Goal: Task Accomplishment & Management: Manage account settings

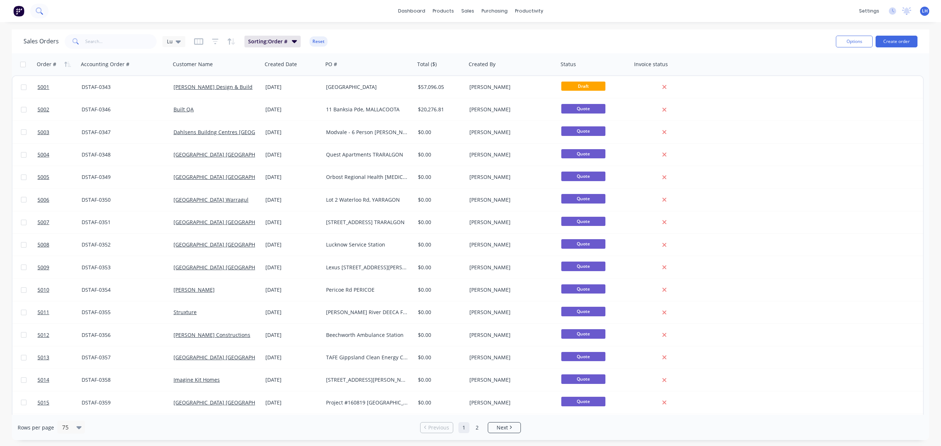
click at [41, 11] on icon at bounding box center [39, 10] width 6 height 6
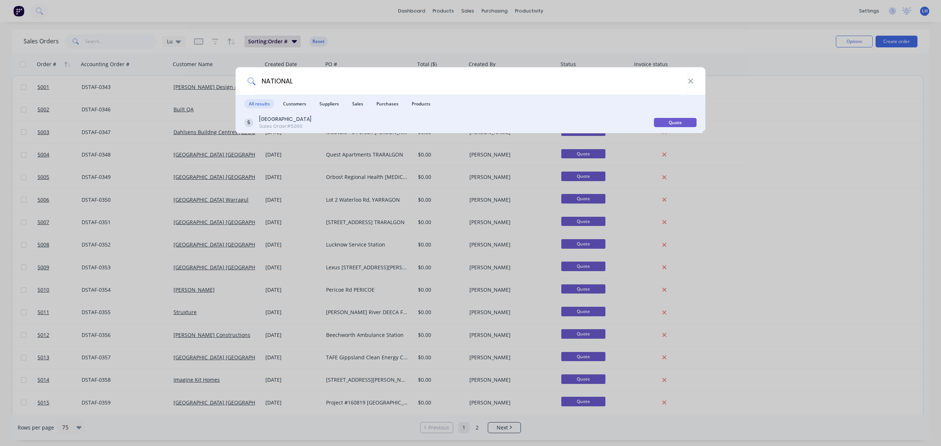
type input "NATIONAL"
click at [300, 121] on div "[GEOGRAPHIC_DATA]" at bounding box center [285, 119] width 52 height 8
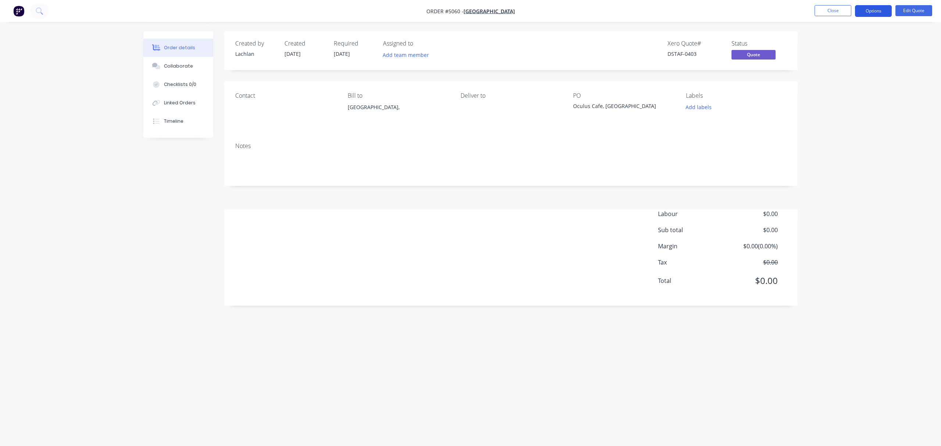
click at [882, 9] on button "Options" at bounding box center [873, 11] width 37 height 12
click at [832, 147] on div "Cancel Quote" at bounding box center [851, 147] width 68 height 11
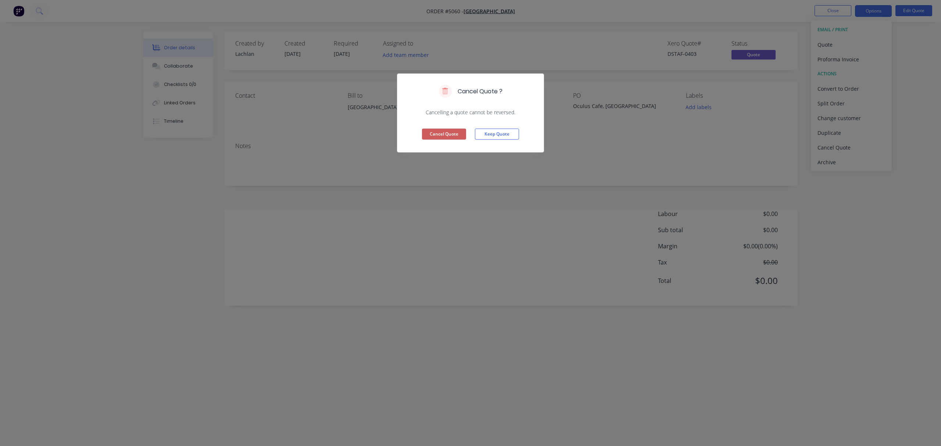
click at [456, 133] on button "Cancel Quote" at bounding box center [444, 134] width 44 height 11
